Goal: Task Accomplishment & Management: Complete application form

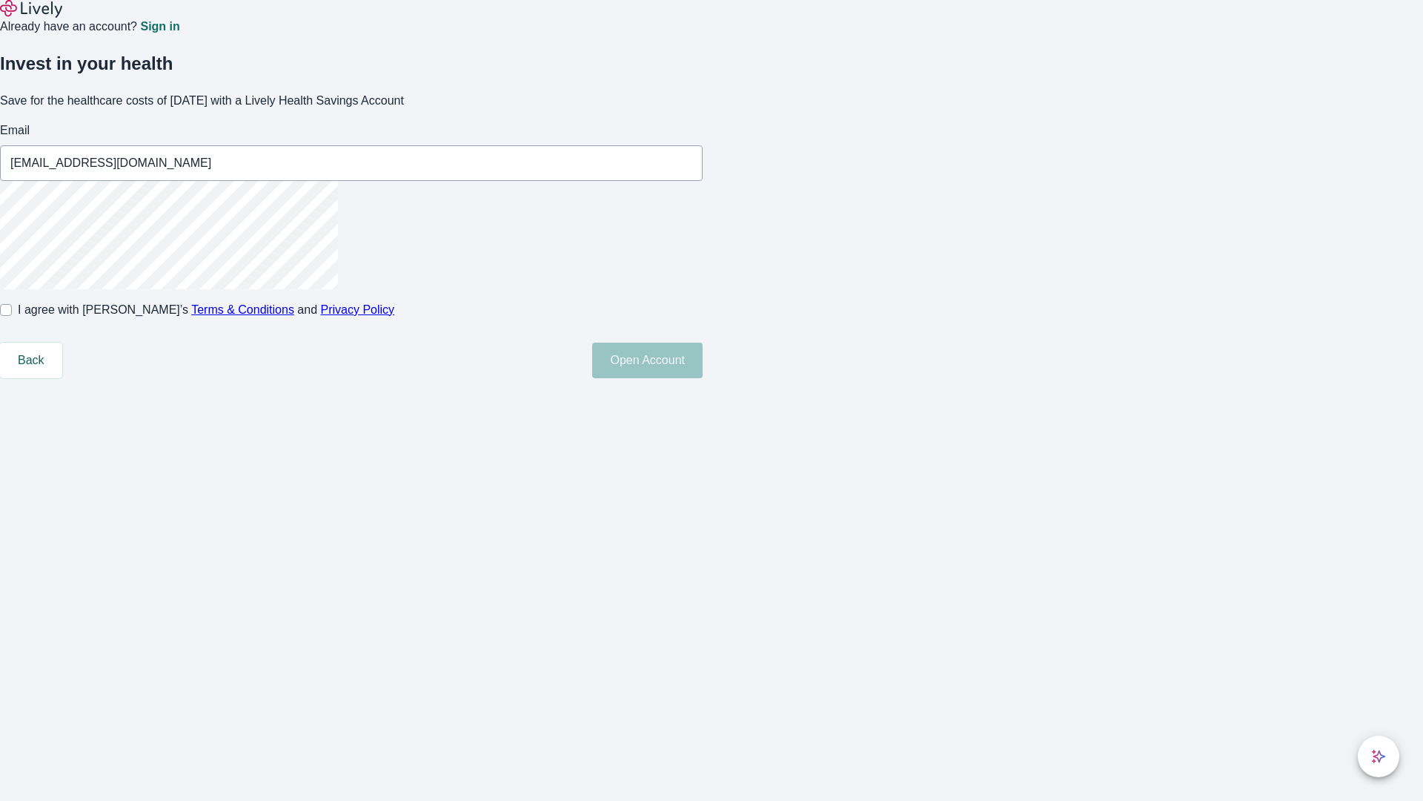
click at [12, 316] on input "I agree with Lively’s Terms & Conditions and Privacy Policy" at bounding box center [6, 310] width 12 height 12
checkbox input "true"
click at [703, 378] on button "Open Account" at bounding box center [647, 361] width 110 height 36
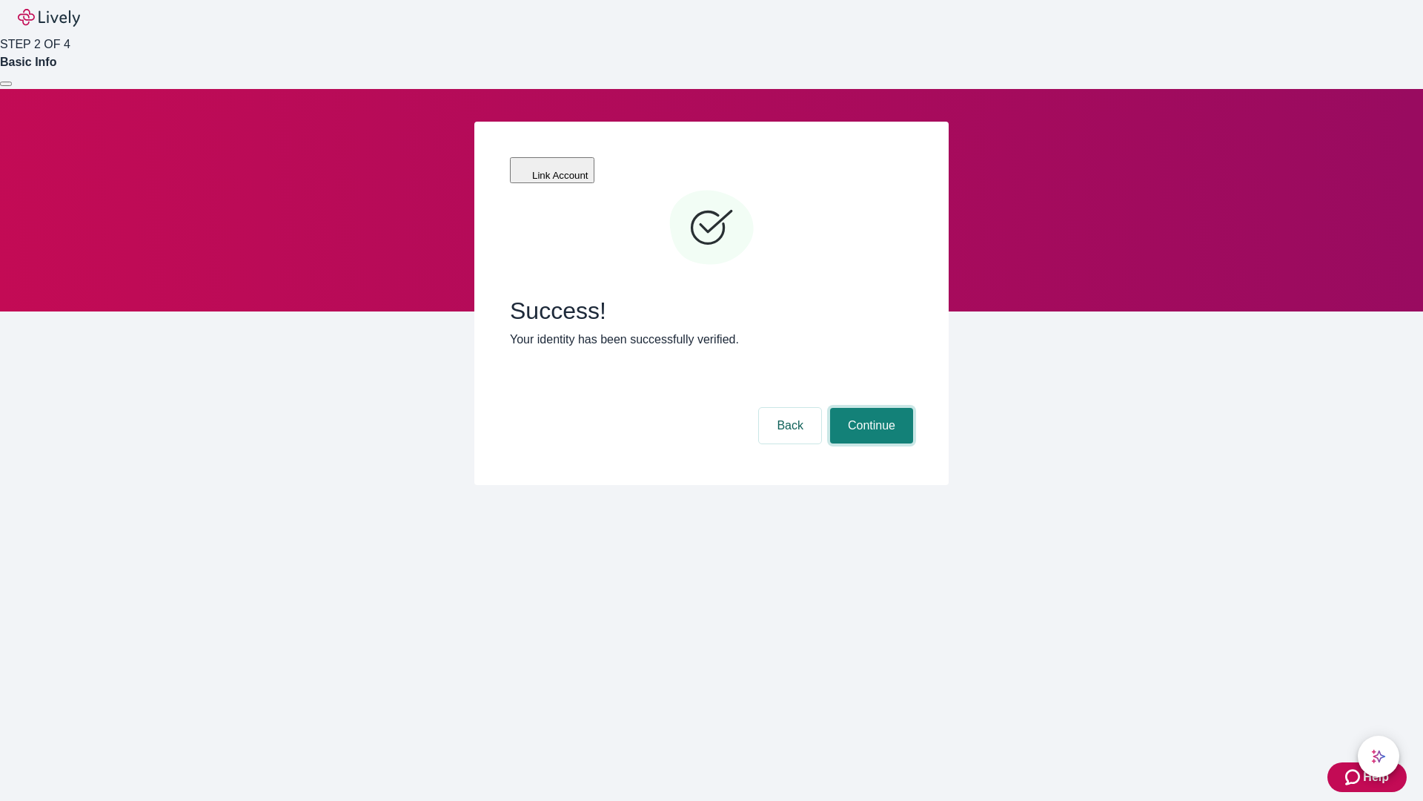
click at [870, 408] on button "Continue" at bounding box center [871, 426] width 83 height 36
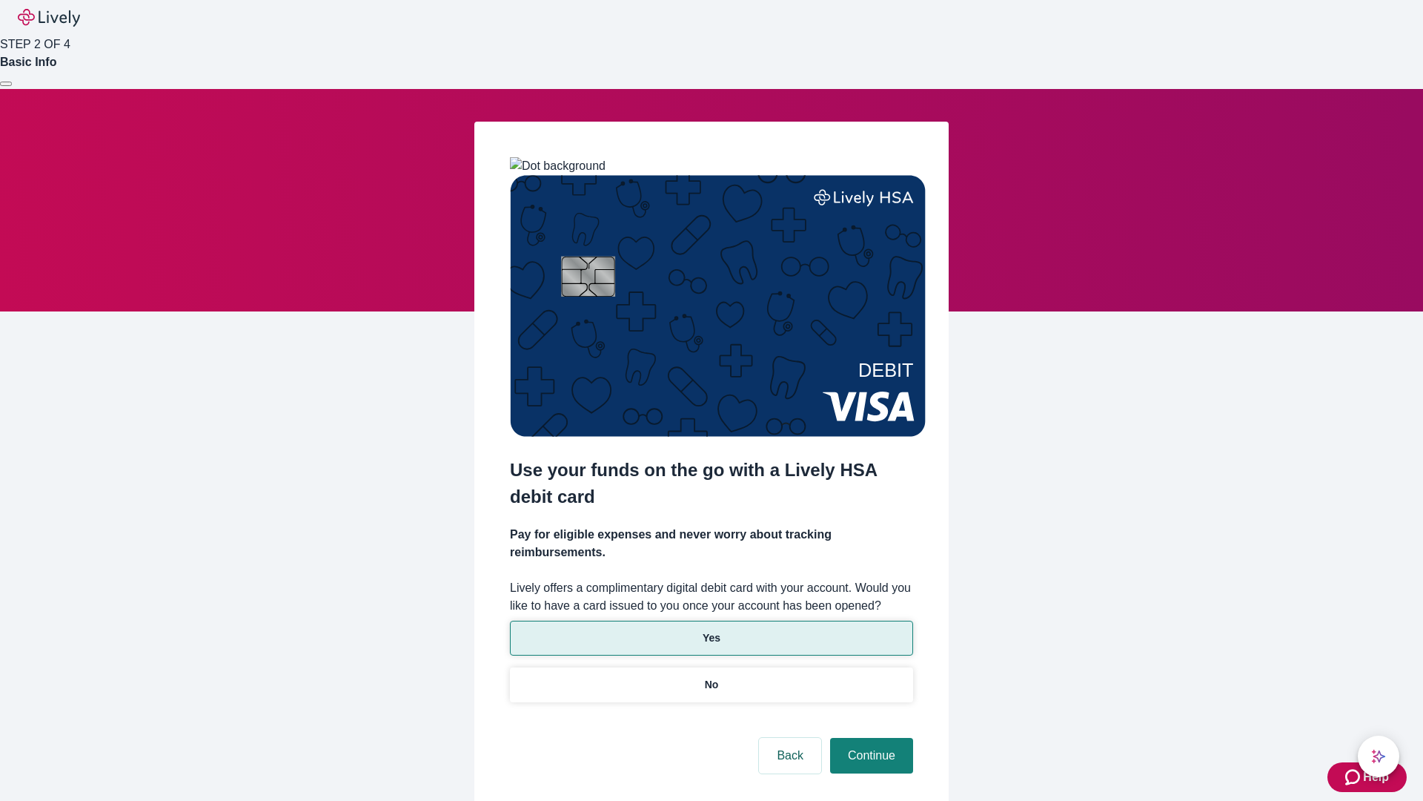
click at [711, 630] on p "Yes" at bounding box center [712, 638] width 18 height 16
click at [870, 738] on button "Continue" at bounding box center [871, 756] width 83 height 36
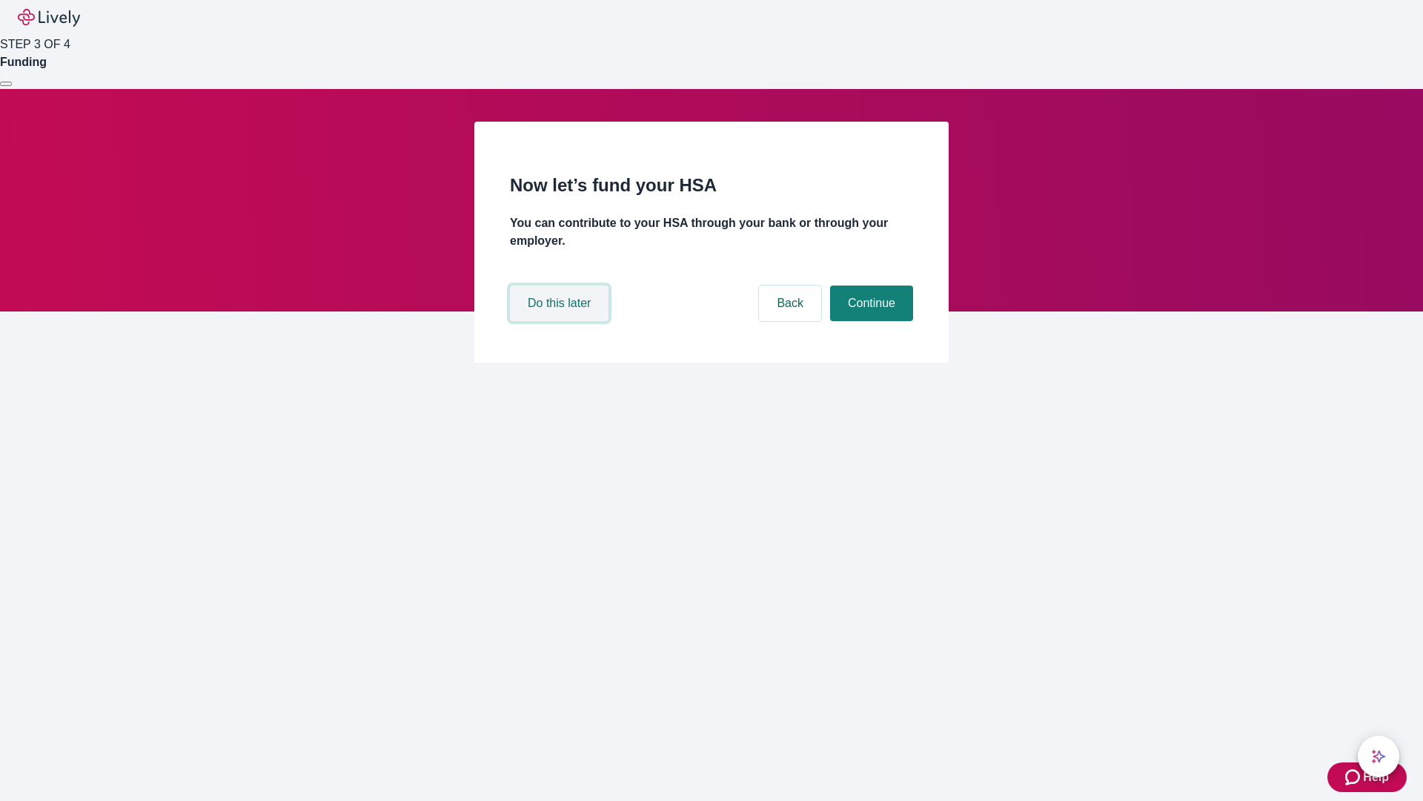
click at [561, 321] on button "Do this later" at bounding box center [559, 303] width 99 height 36
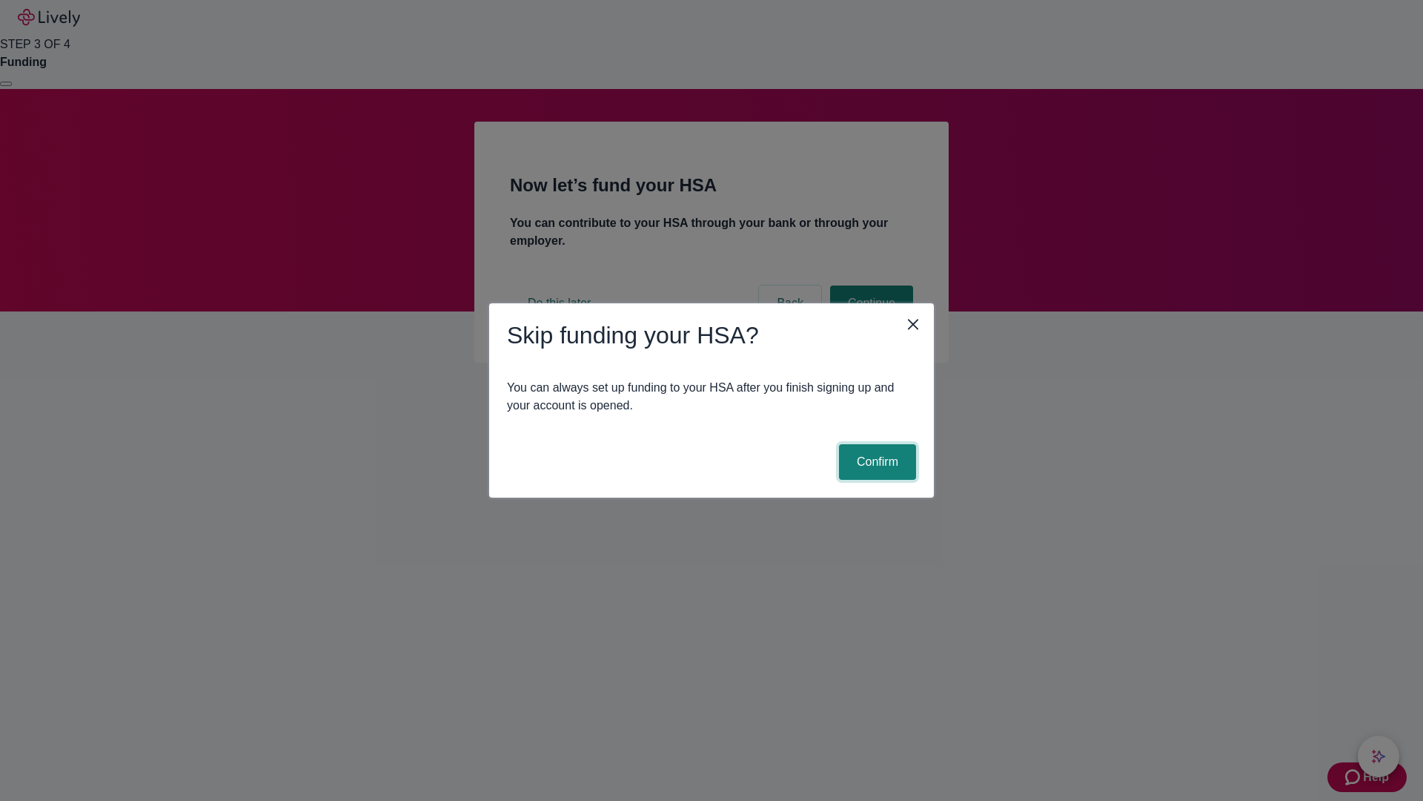
click at [876, 462] on button "Confirm" at bounding box center [877, 462] width 77 height 36
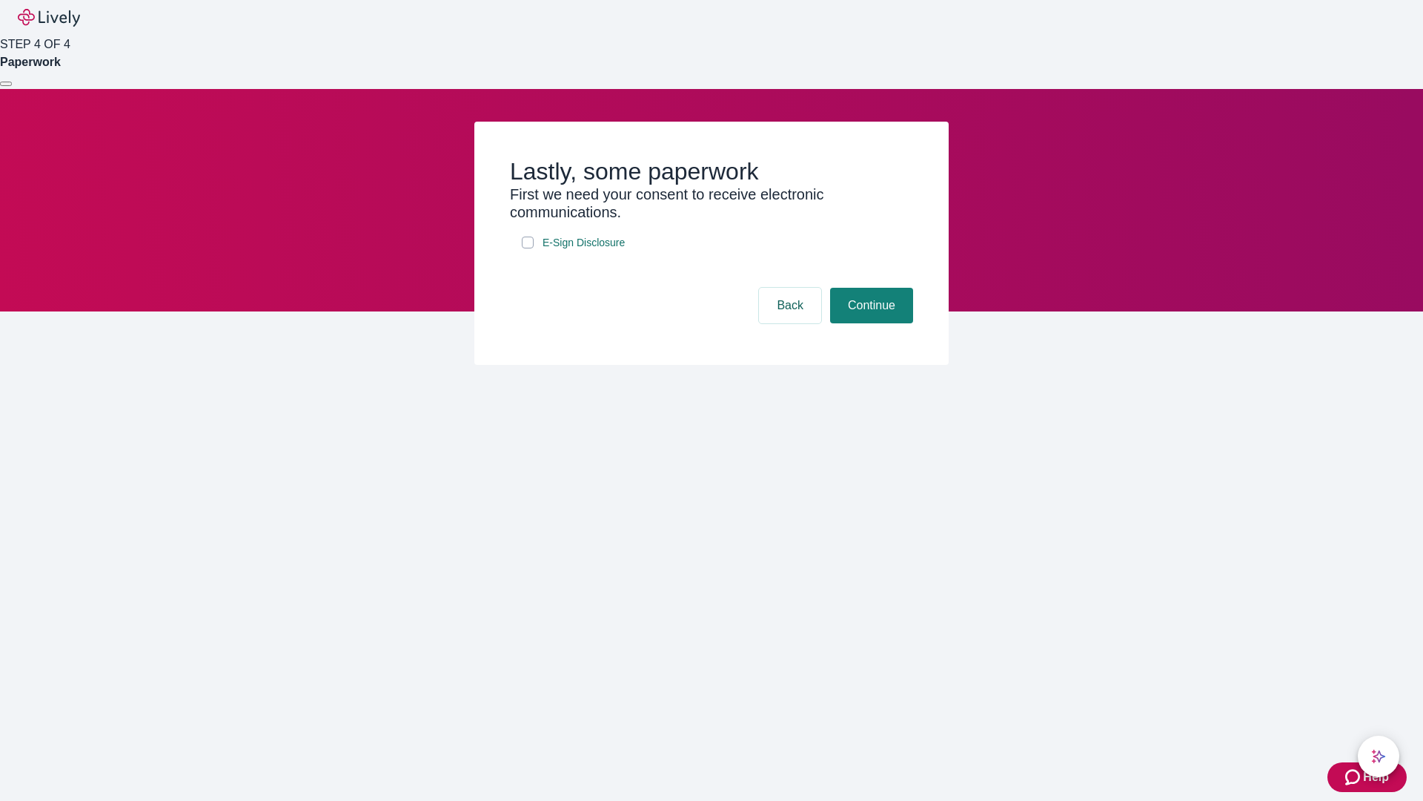
click at [528, 248] on input "E-Sign Disclosure" at bounding box center [528, 242] width 12 height 12
checkbox input "true"
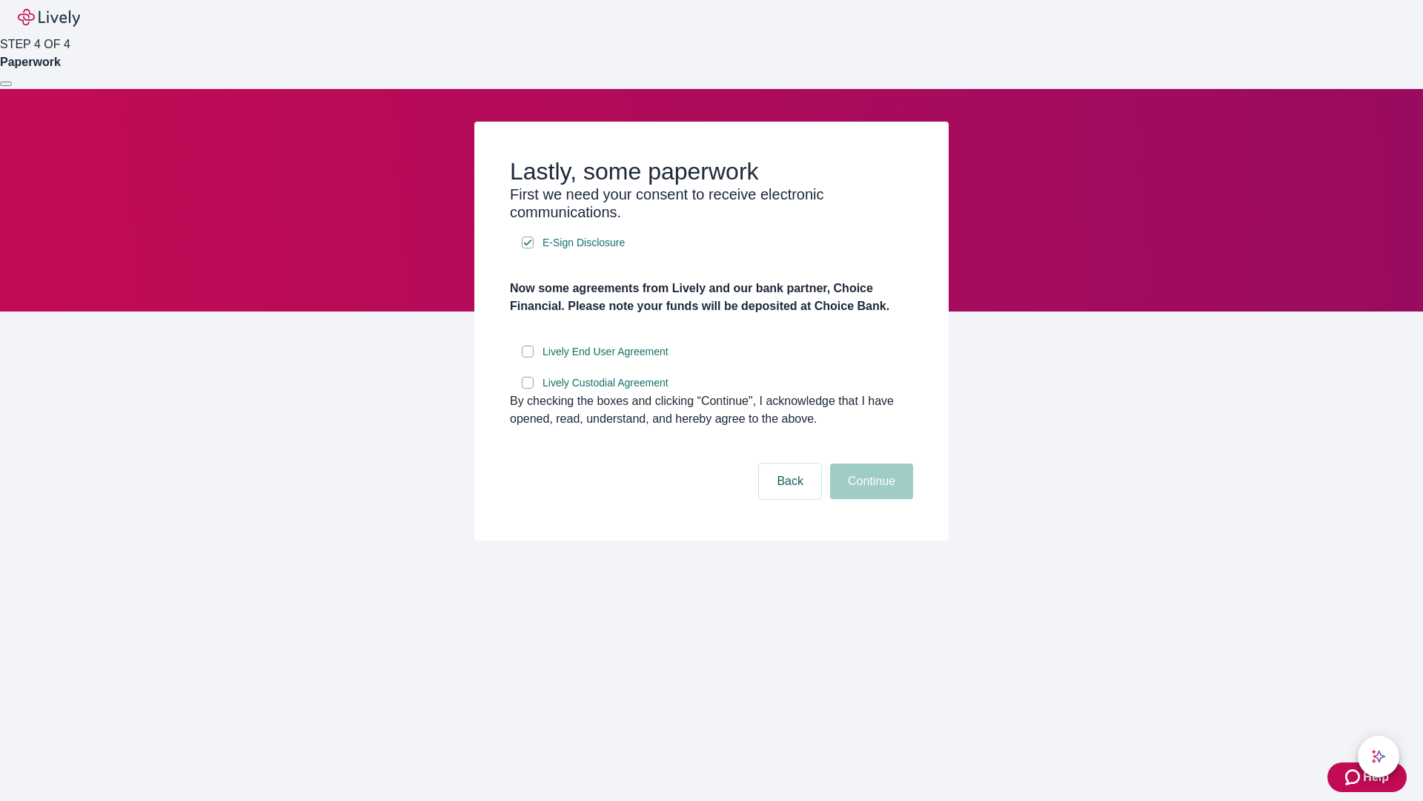
click at [528, 357] on input "Lively End User Agreement" at bounding box center [528, 351] width 12 height 12
checkbox input "true"
click at [528, 388] on input "Lively Custodial Agreement" at bounding box center [528, 383] width 12 height 12
checkbox input "true"
click at [870, 499] on button "Continue" at bounding box center [871, 481] width 83 height 36
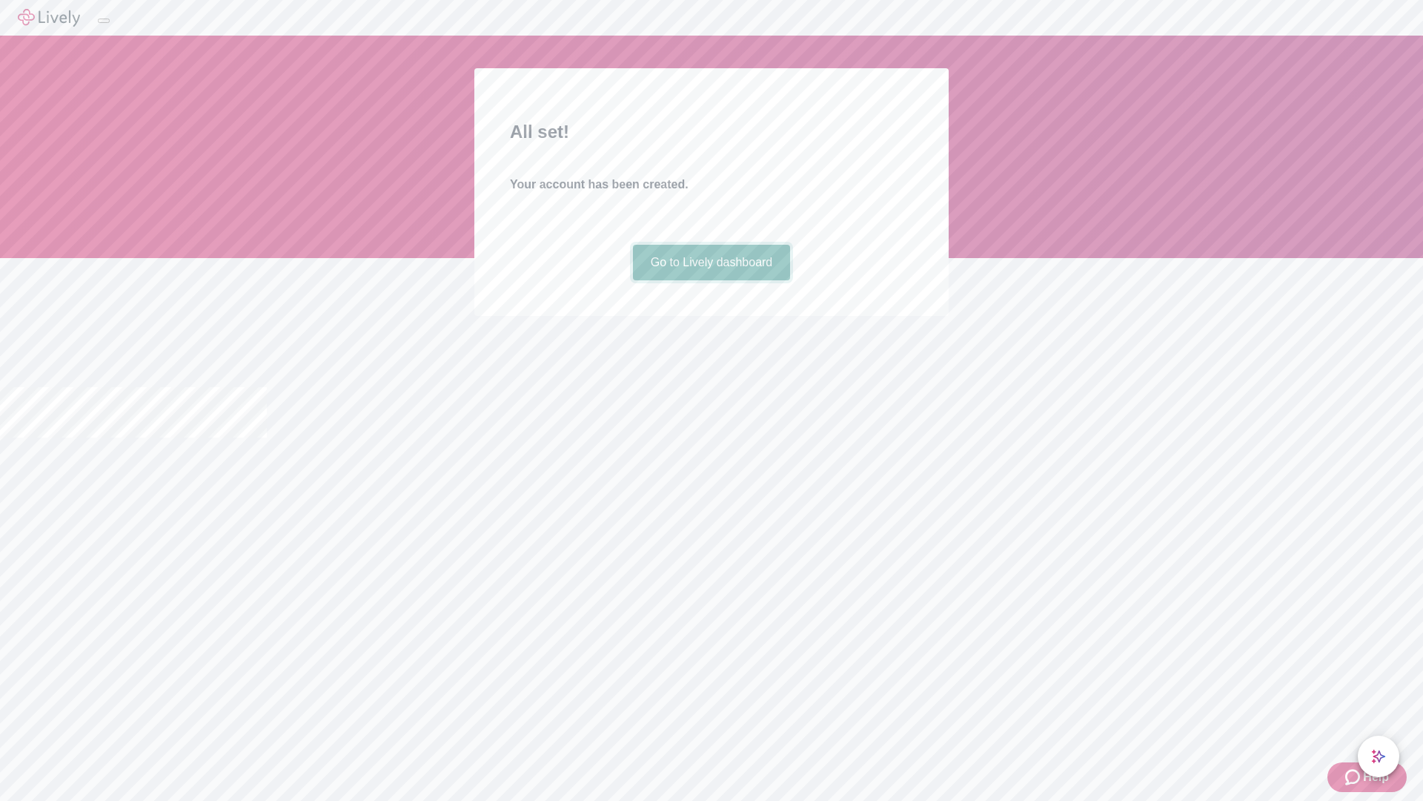
click at [711, 280] on link "Go to Lively dashboard" at bounding box center [712, 263] width 158 height 36
